Goal: Check status: Check status

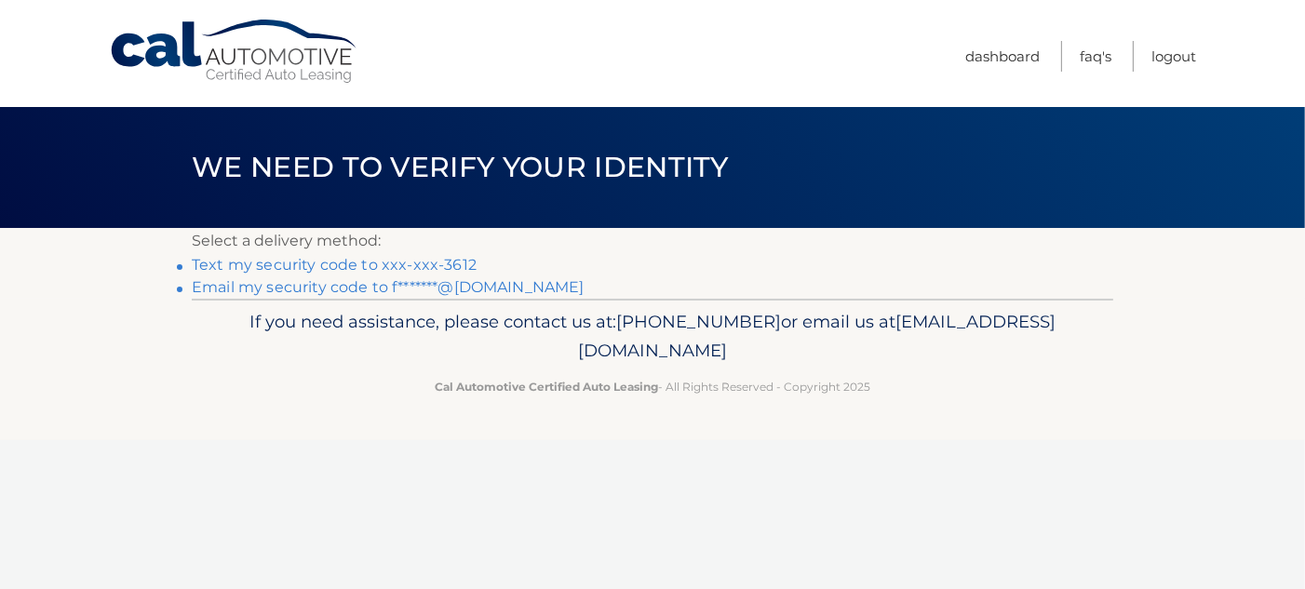
click at [448, 264] on link "Text my security code to xxx-xxx-3612" at bounding box center [334, 265] width 285 height 18
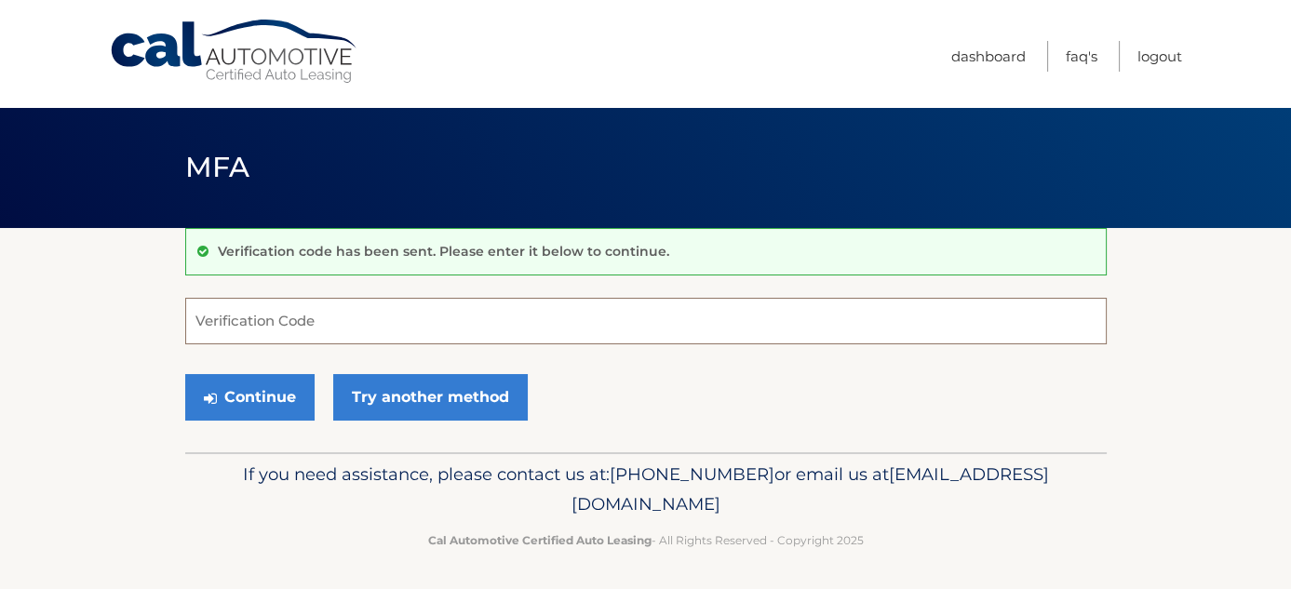
click at [438, 302] on input "Verification Code" at bounding box center [645, 321] width 921 height 47
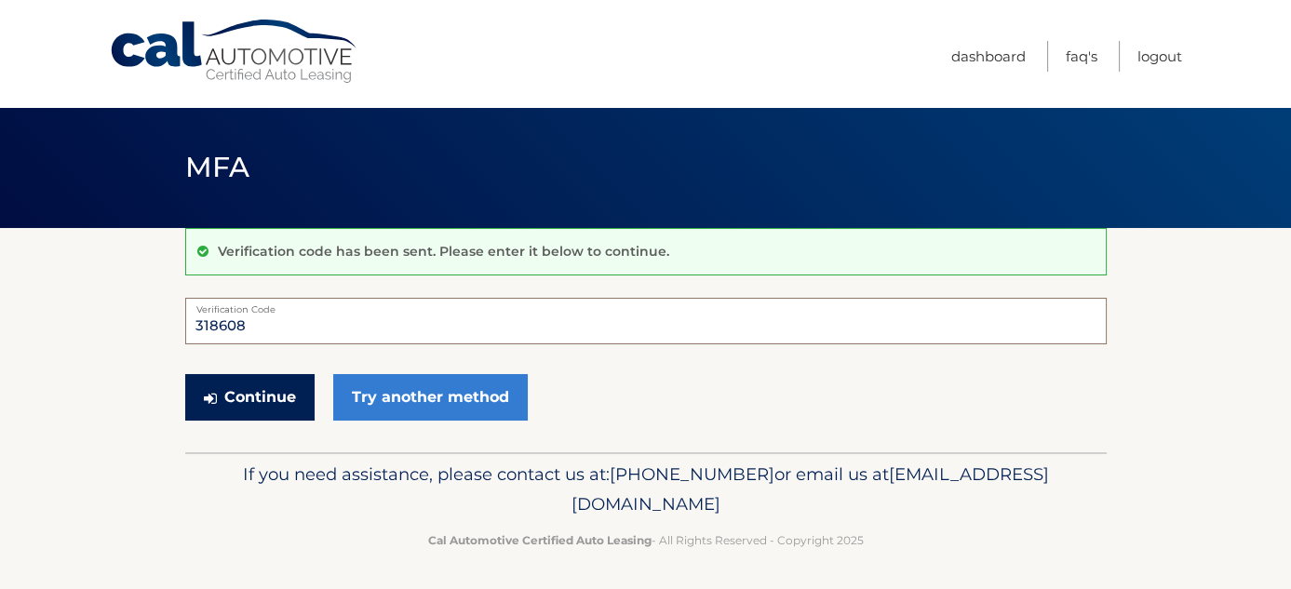
type input "318608"
click at [275, 385] on button "Continue" at bounding box center [249, 397] width 129 height 47
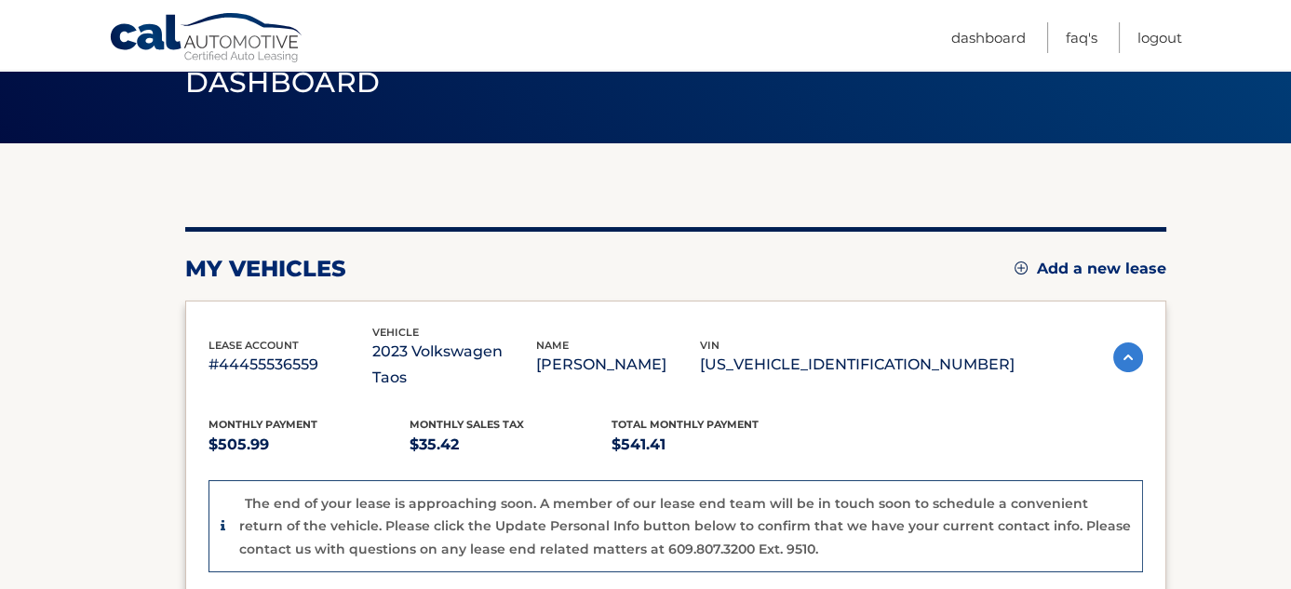
scroll to position [85, 0]
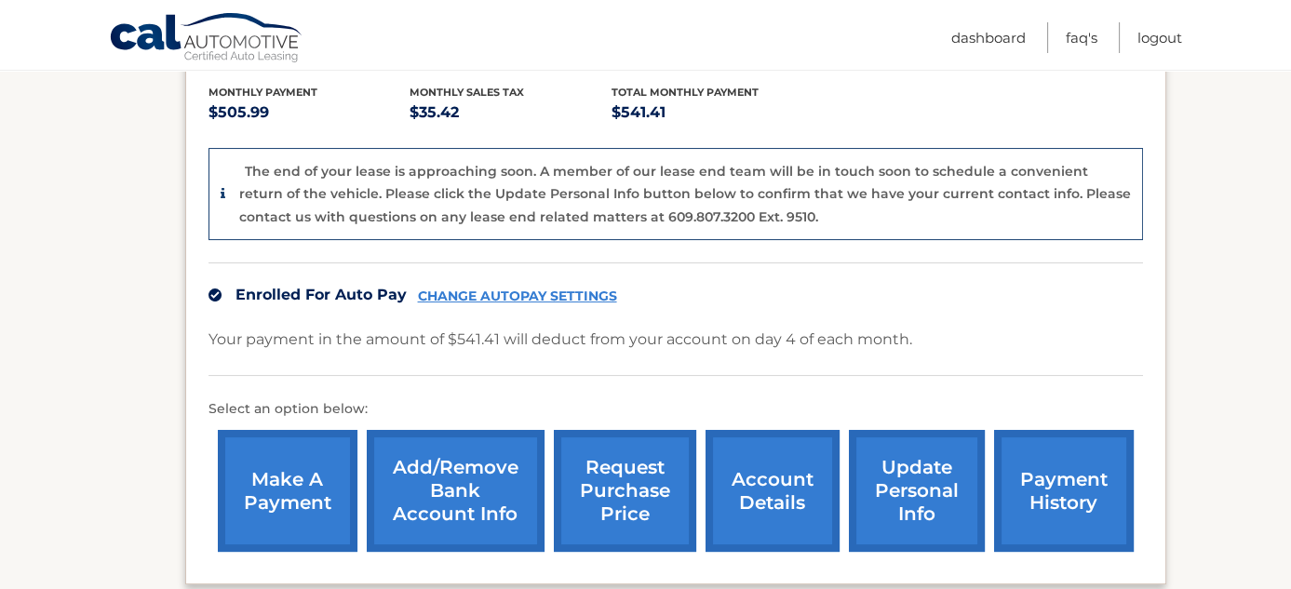
scroll to position [433, 0]
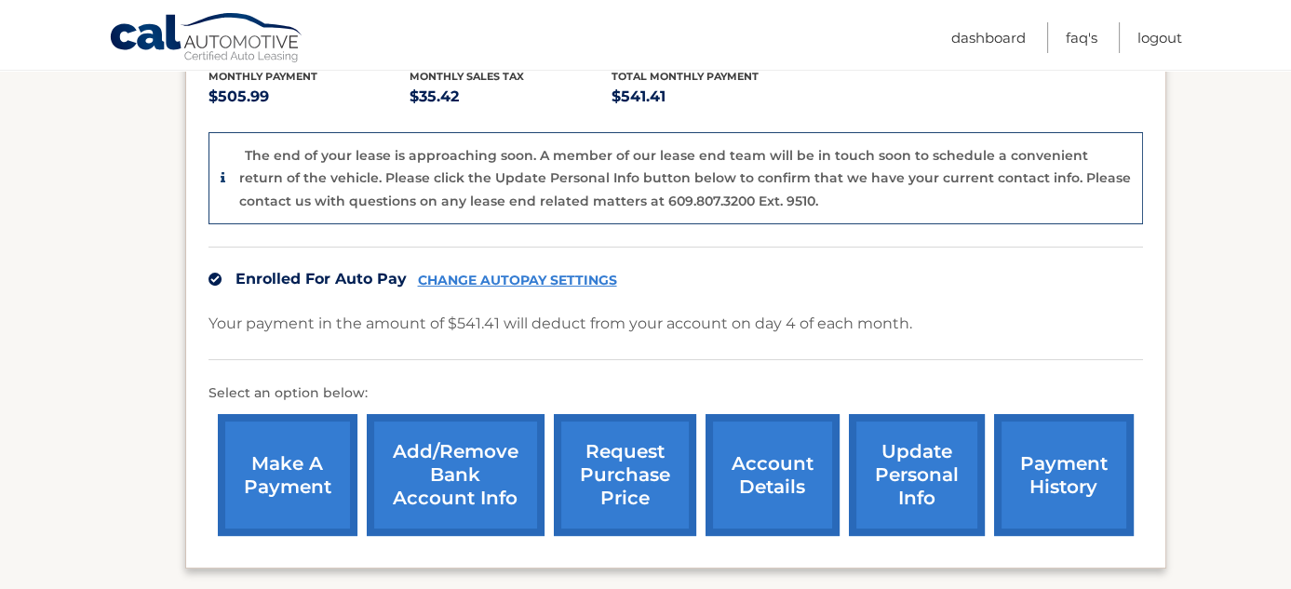
click at [746, 446] on link "account details" at bounding box center [772, 475] width 134 height 122
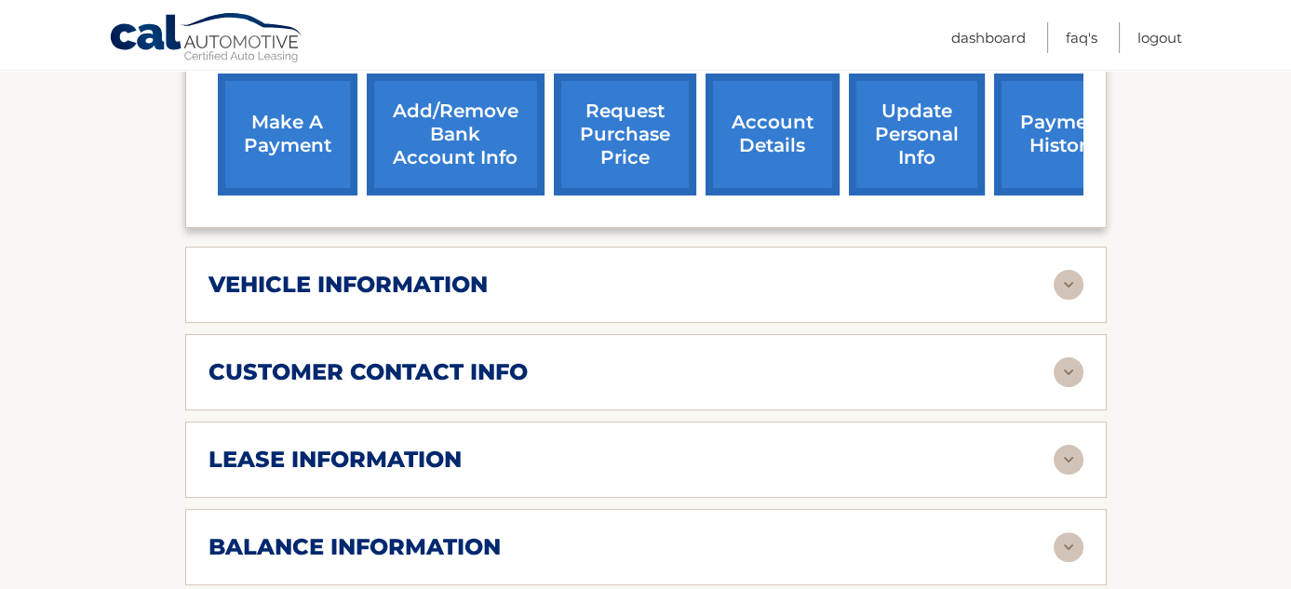
scroll to position [684, 0]
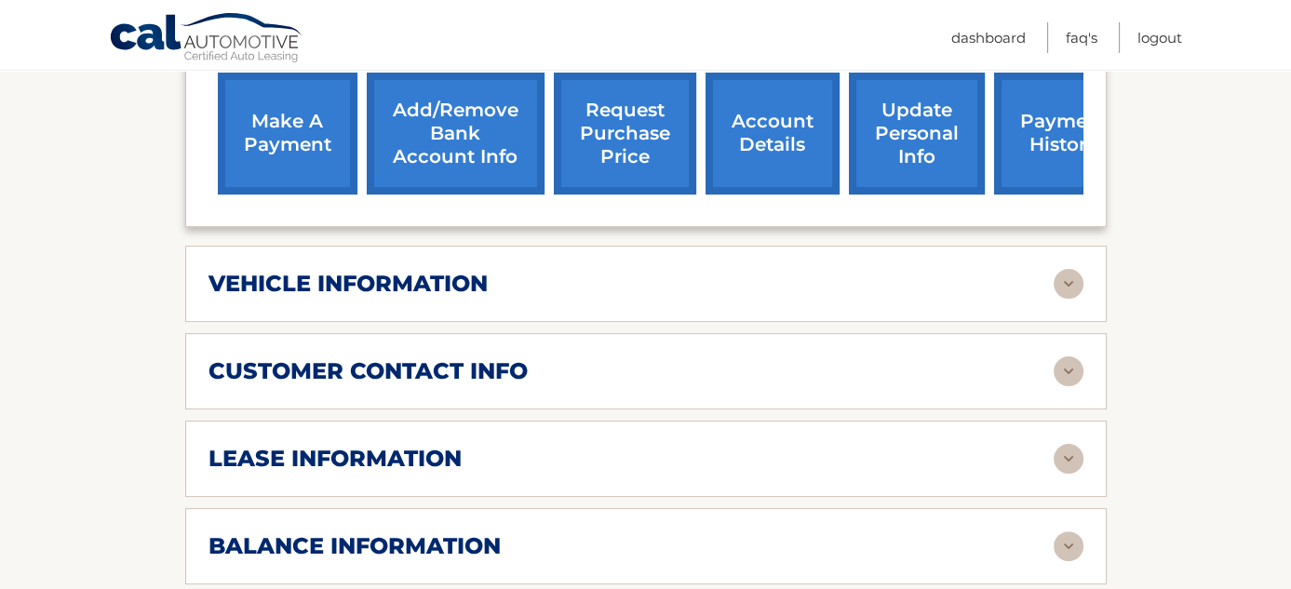
drag, startPoint x: 0, startPoint y: 0, endPoint x: 746, endPoint y: 446, distance: 869.4
click at [746, 446] on div "lease information Contract Start Date Nov 04, 2022 Term 39 Maturity Date Feb 04…" at bounding box center [645, 459] width 921 height 76
click at [1073, 444] on img at bounding box center [1069, 459] width 30 height 30
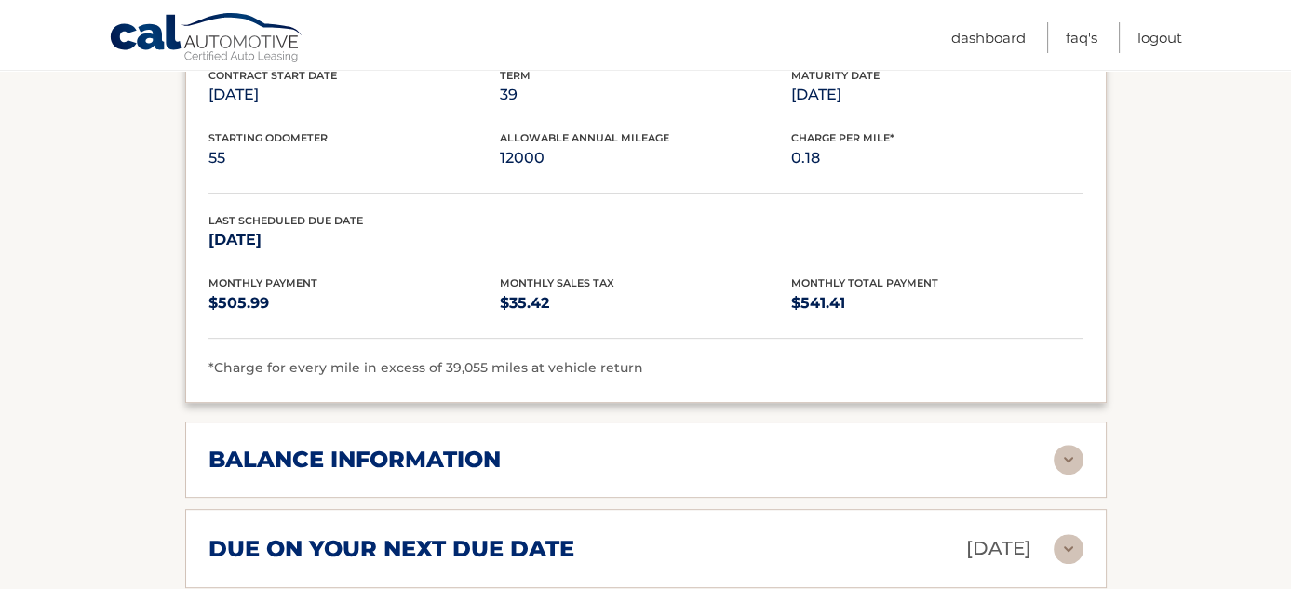
scroll to position [1119, 0]
click at [1068, 446] on img at bounding box center [1069, 461] width 30 height 30
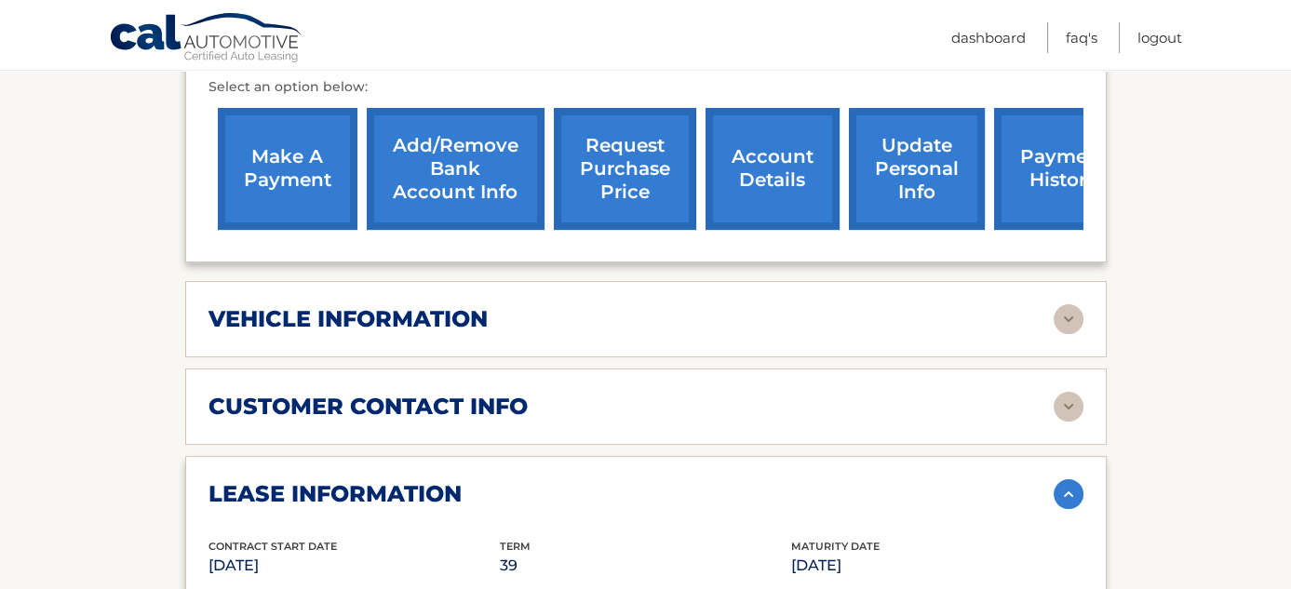
scroll to position [648, 0]
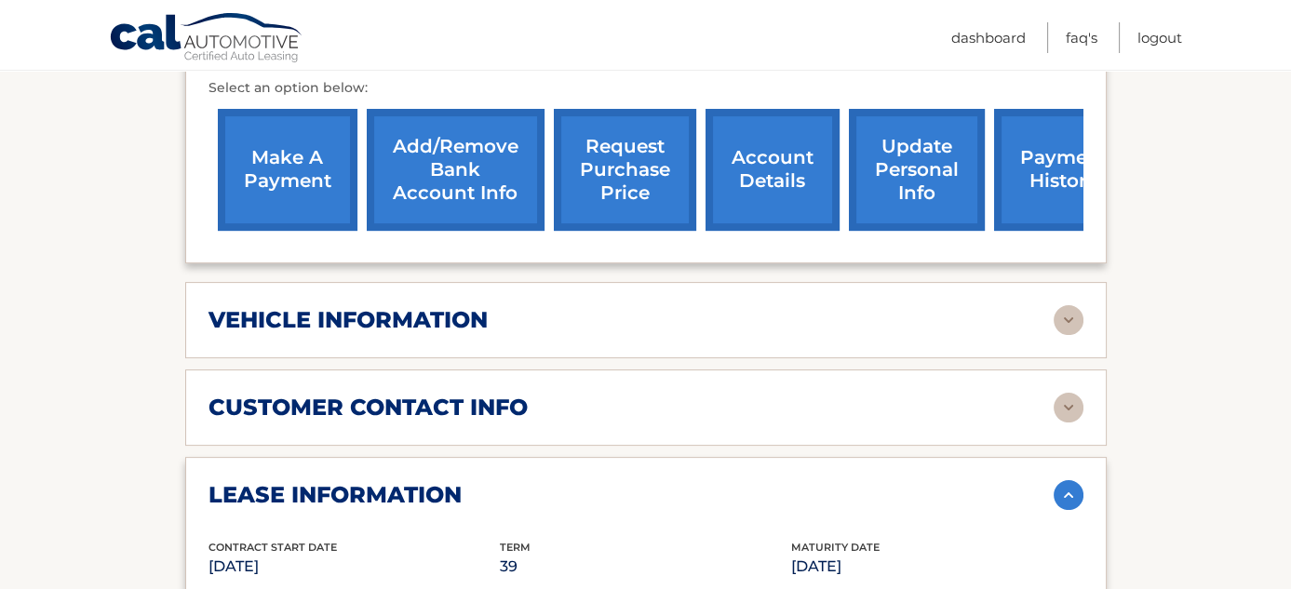
click at [1054, 305] on img at bounding box center [1069, 320] width 30 height 30
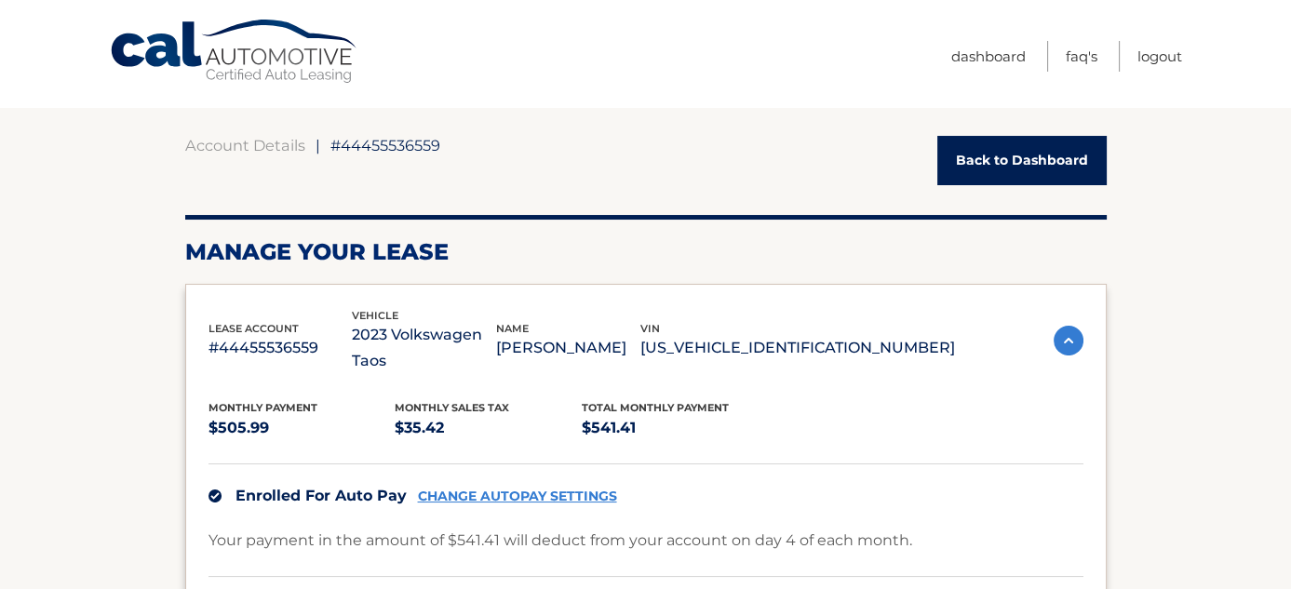
scroll to position [0, 0]
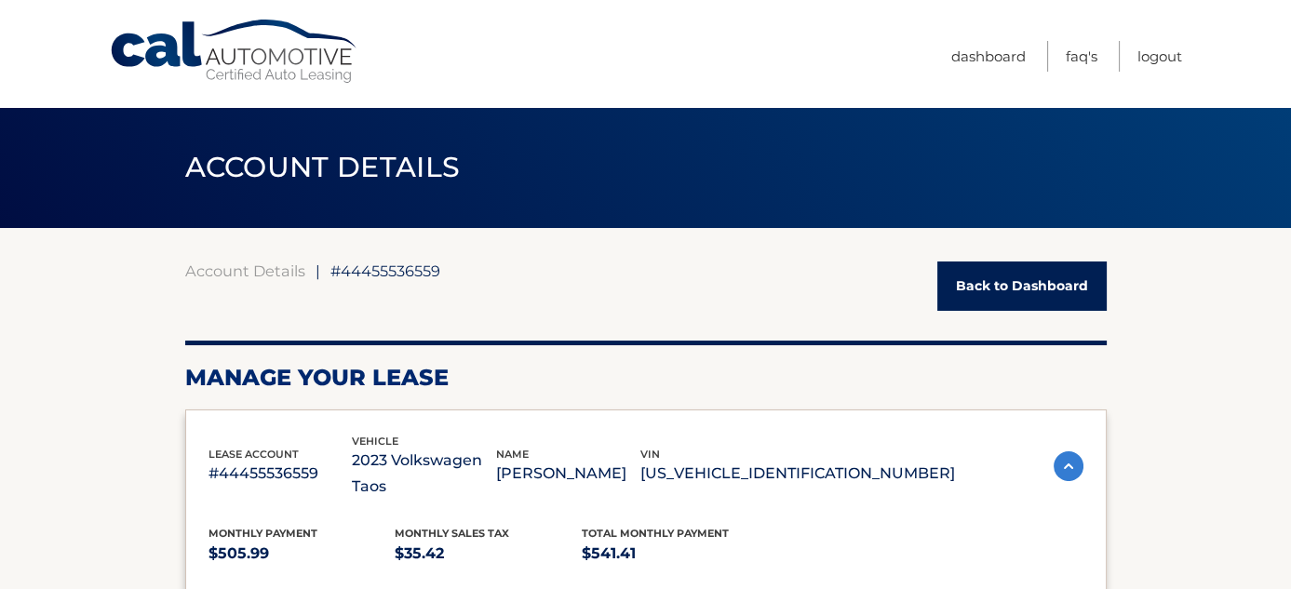
click at [993, 304] on link "Back to Dashboard" at bounding box center [1021, 286] width 169 height 49
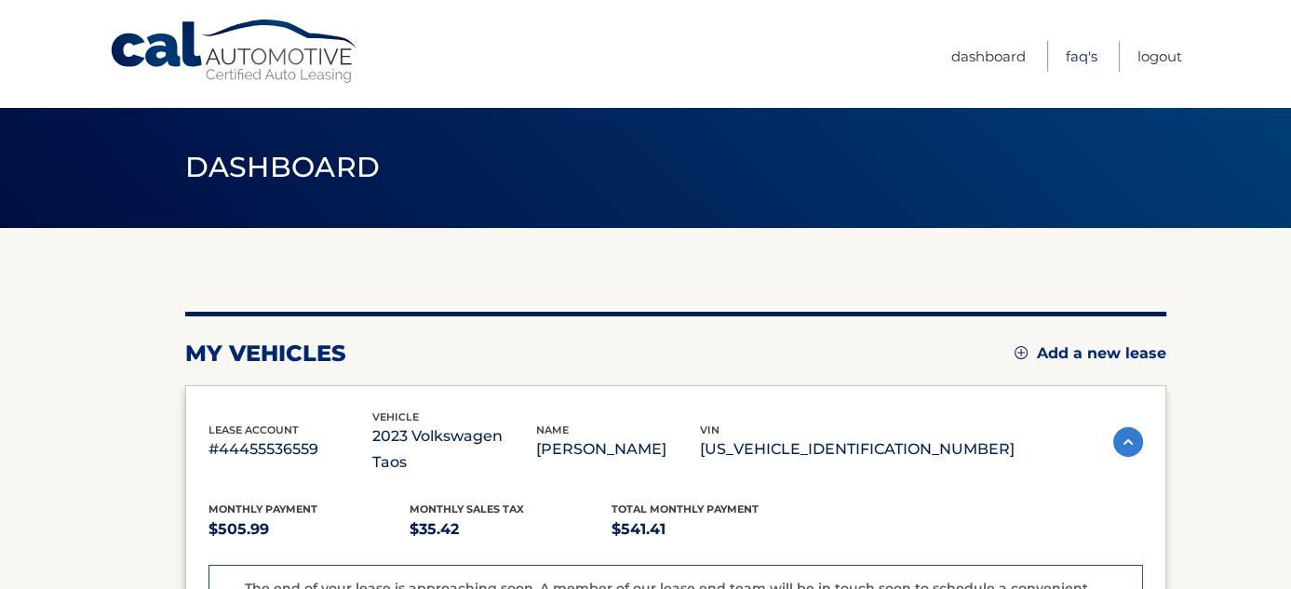
click at [1078, 51] on link "FAQ's" at bounding box center [1082, 56] width 32 height 31
click at [987, 60] on link "Dashboard" at bounding box center [988, 56] width 74 height 31
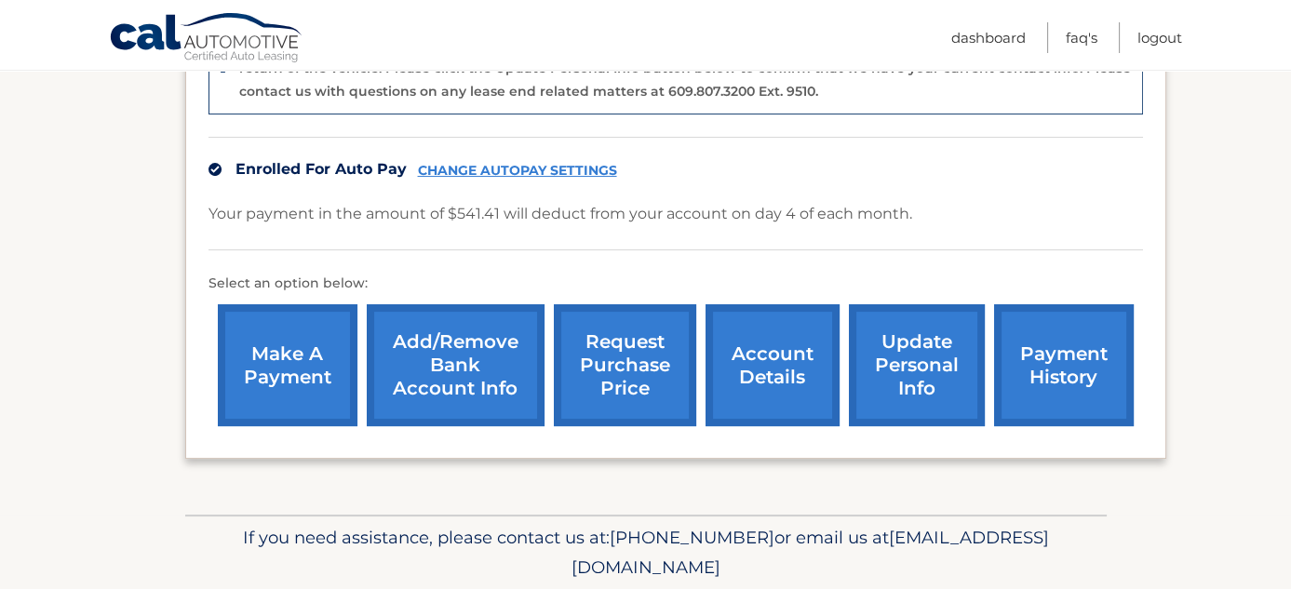
scroll to position [556, 0]
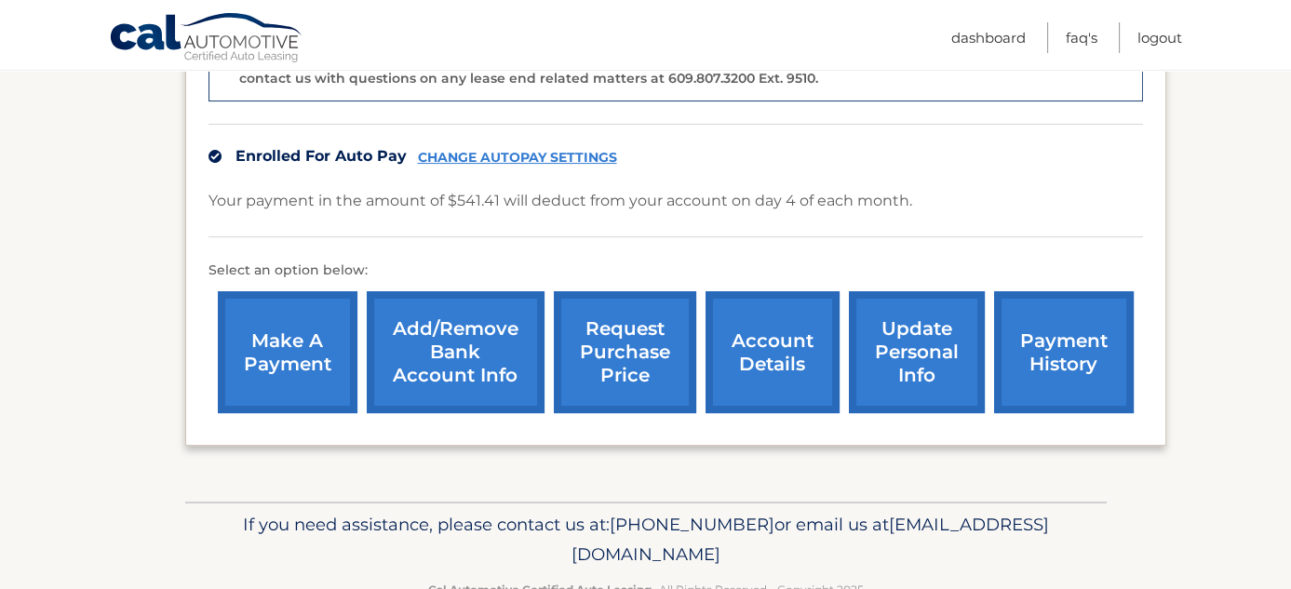
click at [634, 314] on link "request purchase price" at bounding box center [625, 352] width 142 height 122
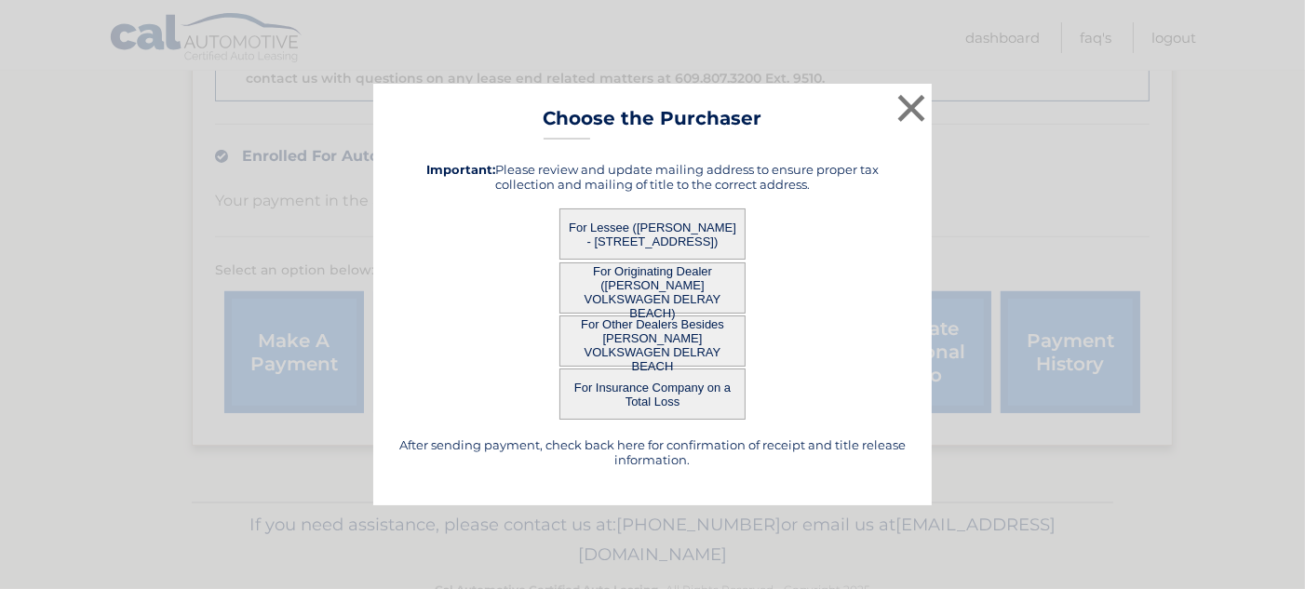
click at [646, 242] on button "For Lessee ([PERSON_NAME] - [STREET_ADDRESS])" at bounding box center [652, 233] width 186 height 51
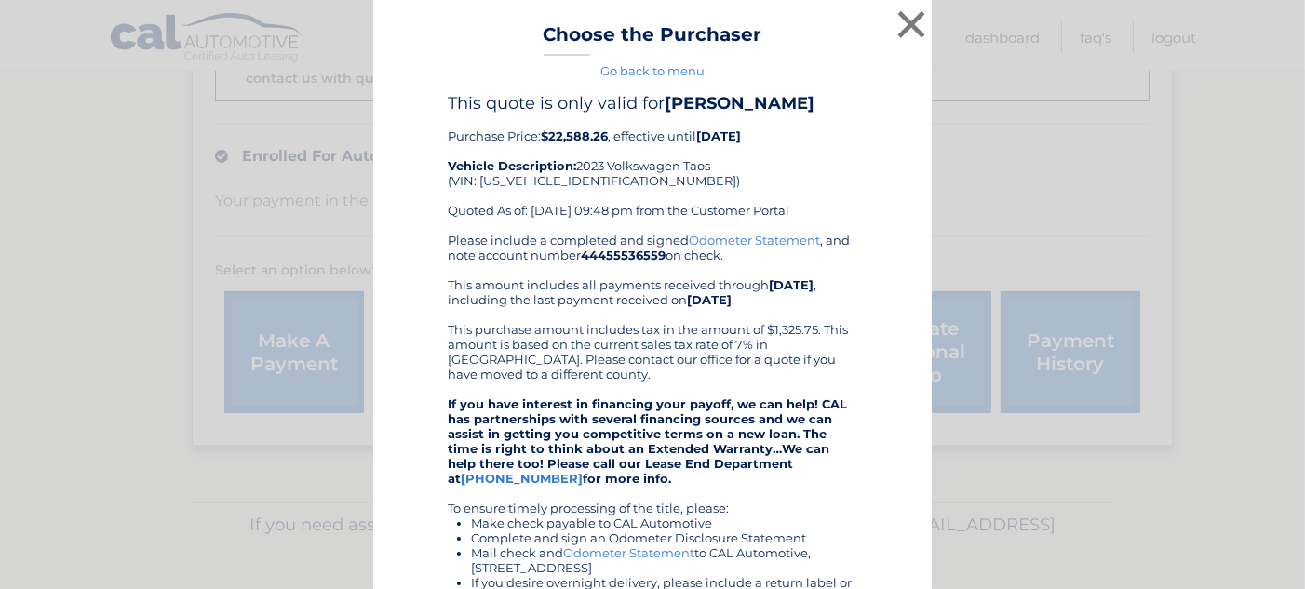
drag, startPoint x: 572, startPoint y: 162, endPoint x: 704, endPoint y: 171, distance: 131.6
click at [704, 171] on div "This quote is only valid for [PERSON_NAME] Price: $22,588.26 , effective until …" at bounding box center [653, 163] width 410 height 140
click at [904, 35] on button "×" at bounding box center [911, 24] width 37 height 37
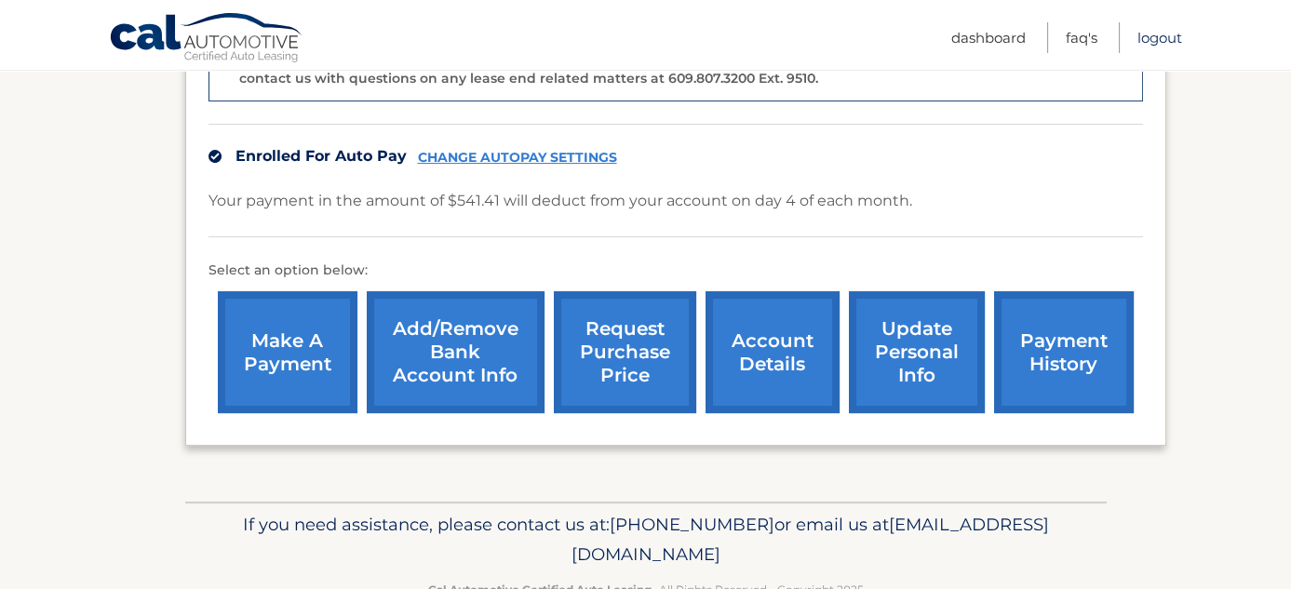
click at [1163, 43] on link "Logout" at bounding box center [1159, 37] width 45 height 31
